Goal: Transaction & Acquisition: Purchase product/service

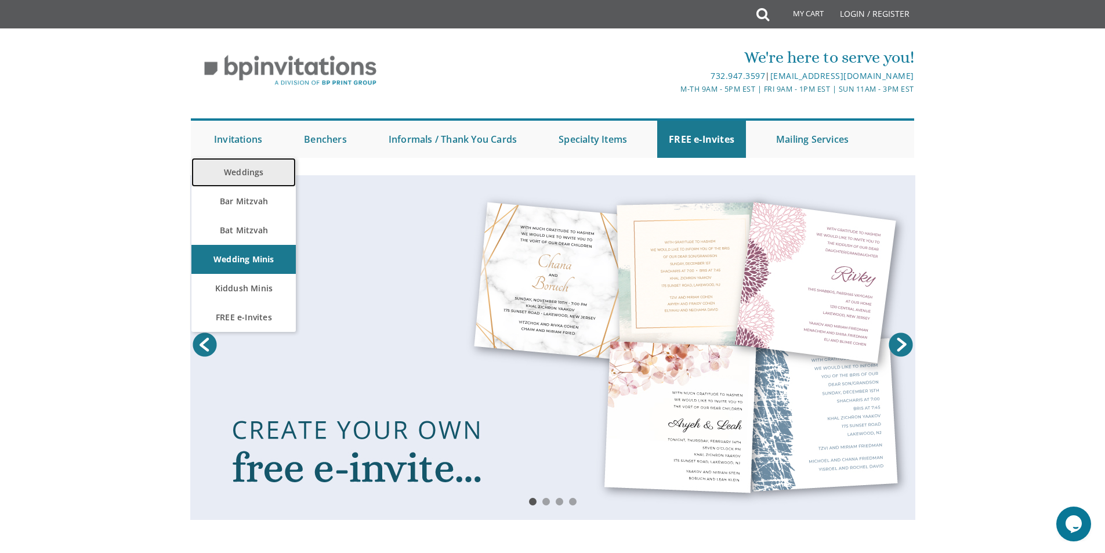
click at [226, 171] on link "Weddings" at bounding box center [243, 172] width 104 height 29
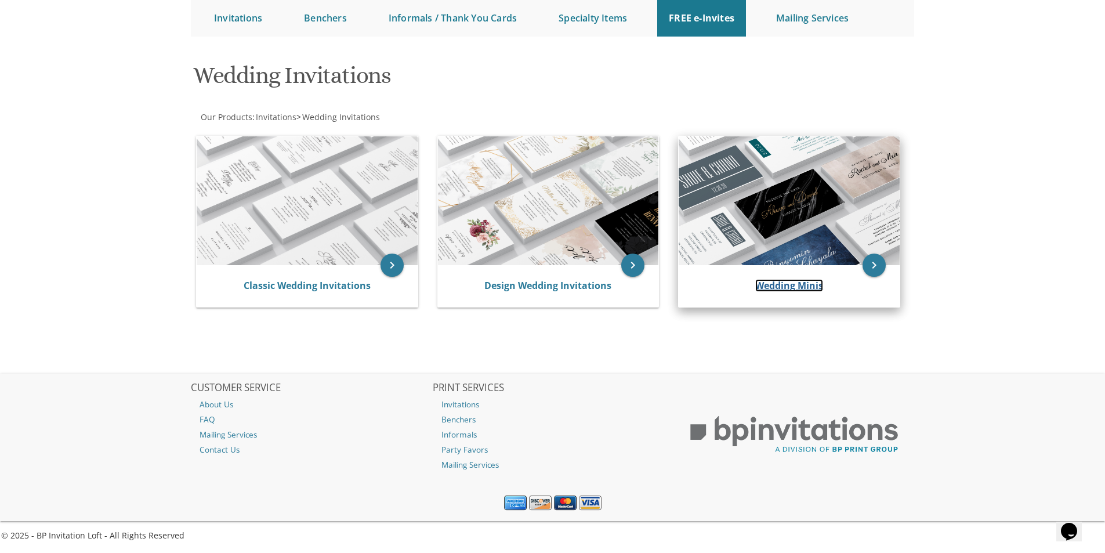
click at [792, 283] on link "Wedding Minis" at bounding box center [789, 285] width 68 height 13
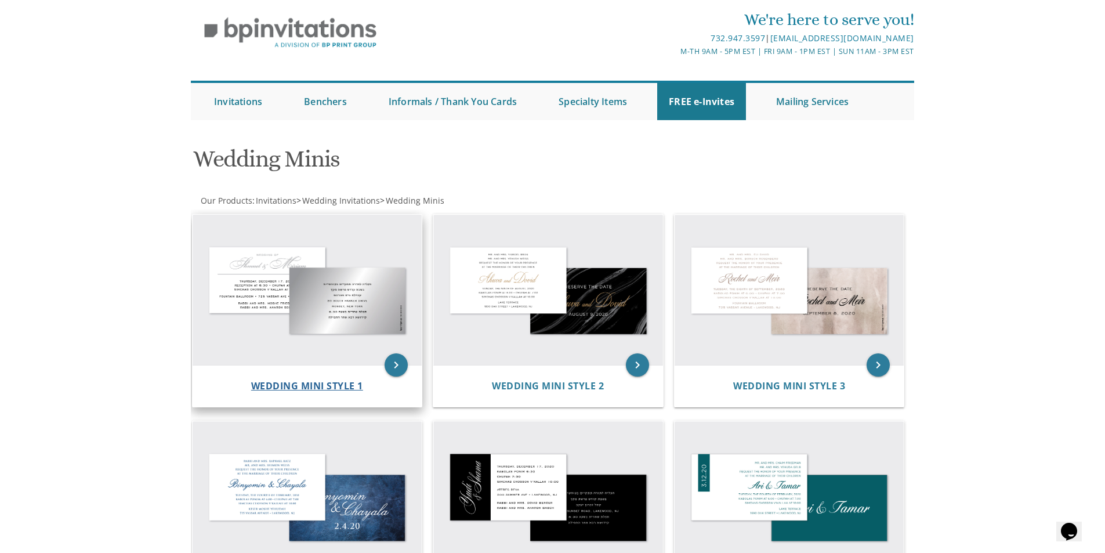
scroll to position [58, 0]
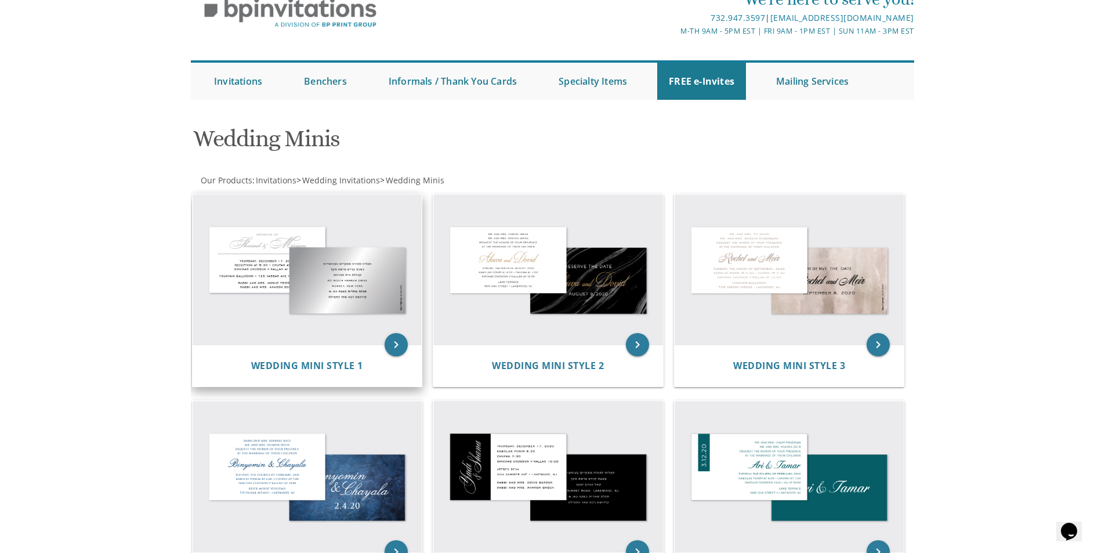
click at [363, 280] on img at bounding box center [308, 269] width 230 height 151
